Goal: Task Accomplishment & Management: Use online tool/utility

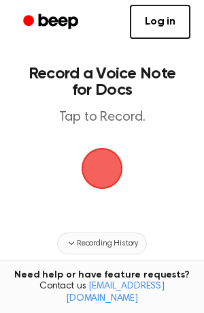
click at [101, 243] on span "Recording History" at bounding box center [107, 243] width 61 height 12
click at [101, 243] on main "Record a Voice Note for Docs Tap to Record. Tired of copying and pasting? Use t…" at bounding box center [102, 208] width 204 height 416
click at [177, 12] on link "Log in" at bounding box center [160, 22] width 61 height 34
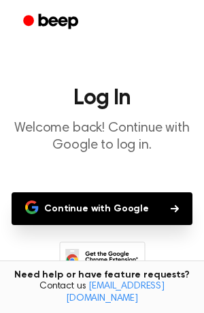
click at [89, 204] on button "Continue with Google" at bounding box center [102, 208] width 181 height 33
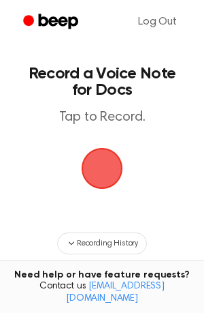
click at [99, 166] on span "button" at bounding box center [102, 168] width 52 height 52
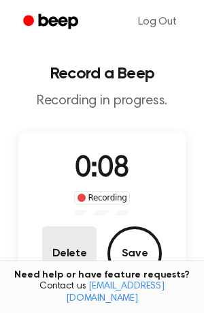
click at [75, 251] on button "Delete" at bounding box center [69, 253] width 55 height 55
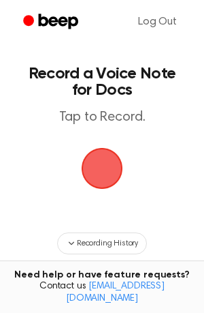
click at [116, 168] on span "button" at bounding box center [102, 168] width 49 height 49
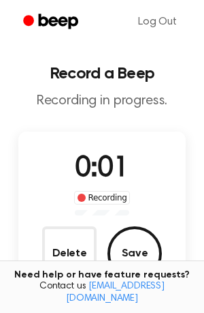
drag, startPoint x: 116, startPoint y: 168, endPoint x: 59, endPoint y: 159, distance: 57.9
click at [99, 166] on span "0:01" at bounding box center [102, 169] width 55 height 29
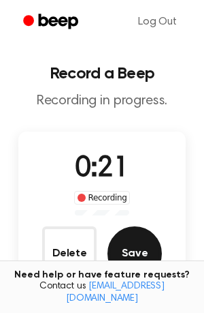
click at [116, 237] on button "Save" at bounding box center [135, 253] width 55 height 55
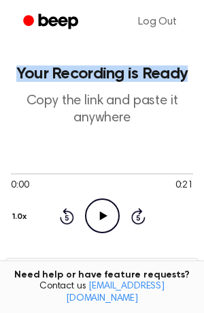
drag, startPoint x: 200, startPoint y: 66, endPoint x: 267, endPoint y: 38, distance: 72.4
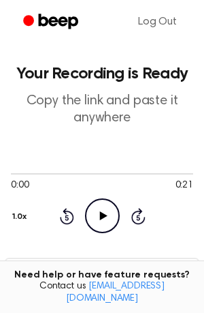
click at [201, 116] on main "Your Recording is Ready Copy the link and paste it anywhere 0:00 0:21 1.0x Rewi…" at bounding box center [102, 312] width 204 height 624
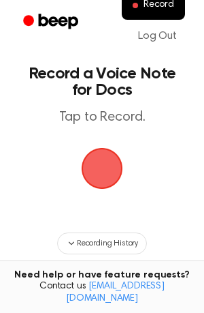
click at [108, 154] on span "button" at bounding box center [102, 168] width 56 height 56
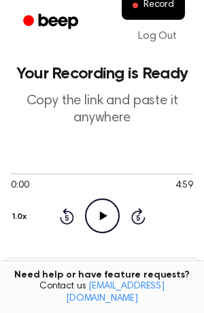
click at [179, 266] on button "Copy" at bounding box center [175, 274] width 40 height 25
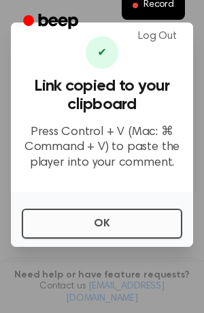
click at [129, 219] on button "OK" at bounding box center [102, 223] width 161 height 30
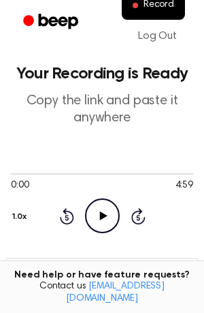
click at [170, 264] on button "Copy" at bounding box center [175, 274] width 40 height 25
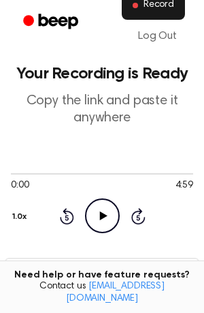
click at [155, 12] on button "Record" at bounding box center [153, 5] width 63 height 29
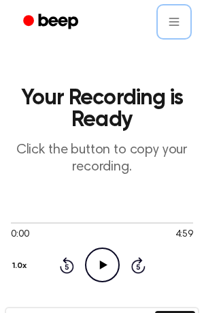
click at [179, 195] on main "Your Recording is Ready Click the button to copy your recording. 0:00 4:59 1.0x…" at bounding box center [102, 245] width 204 height 490
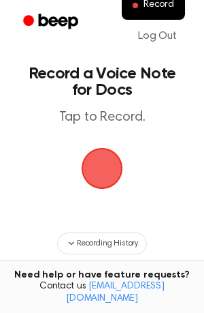
click at [110, 171] on span "button" at bounding box center [102, 168] width 61 height 61
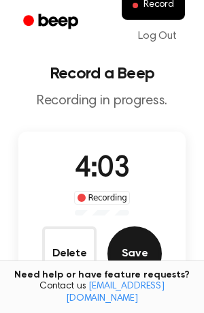
click at [151, 245] on button "Save" at bounding box center [135, 253] width 55 height 55
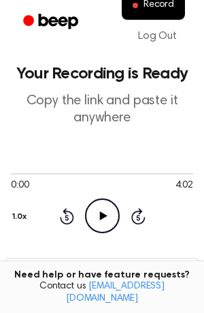
click at [188, 263] on button "Copy" at bounding box center [175, 274] width 40 height 25
